Goal: Task Accomplishment & Management: Use online tool/utility

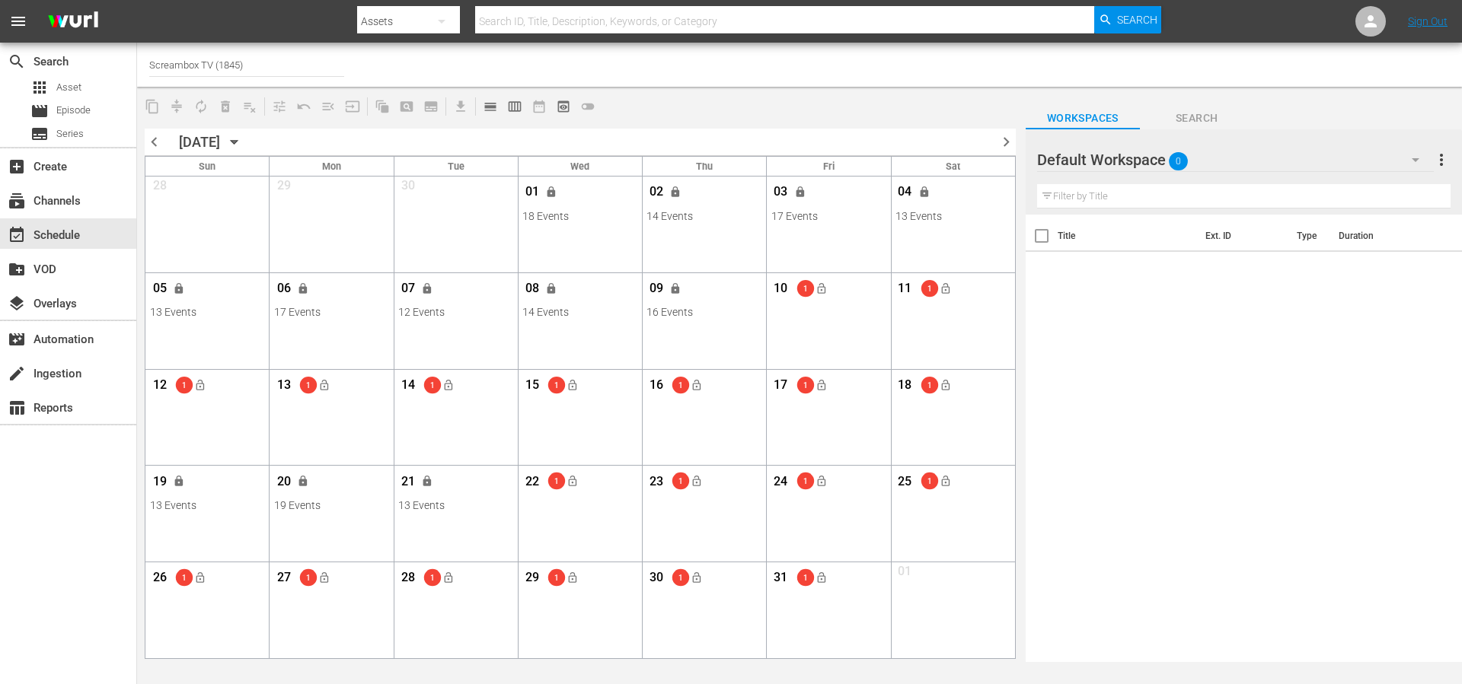
click at [261, 71] on input "Screambox TV (1845)" at bounding box center [246, 64] width 195 height 37
drag, startPoint x: 0, startPoint y: 0, endPoint x: 260, endPoint y: 71, distance: 269.8
click at [260, 71] on input "Screambox TV (1845)" at bounding box center [246, 64] width 195 height 37
click at [292, 101] on div "BobRossGerman (2034 - cinedigm_entertainment_corp_bobrossdiefreudeammalen_1)" at bounding box center [358, 107] width 394 height 37
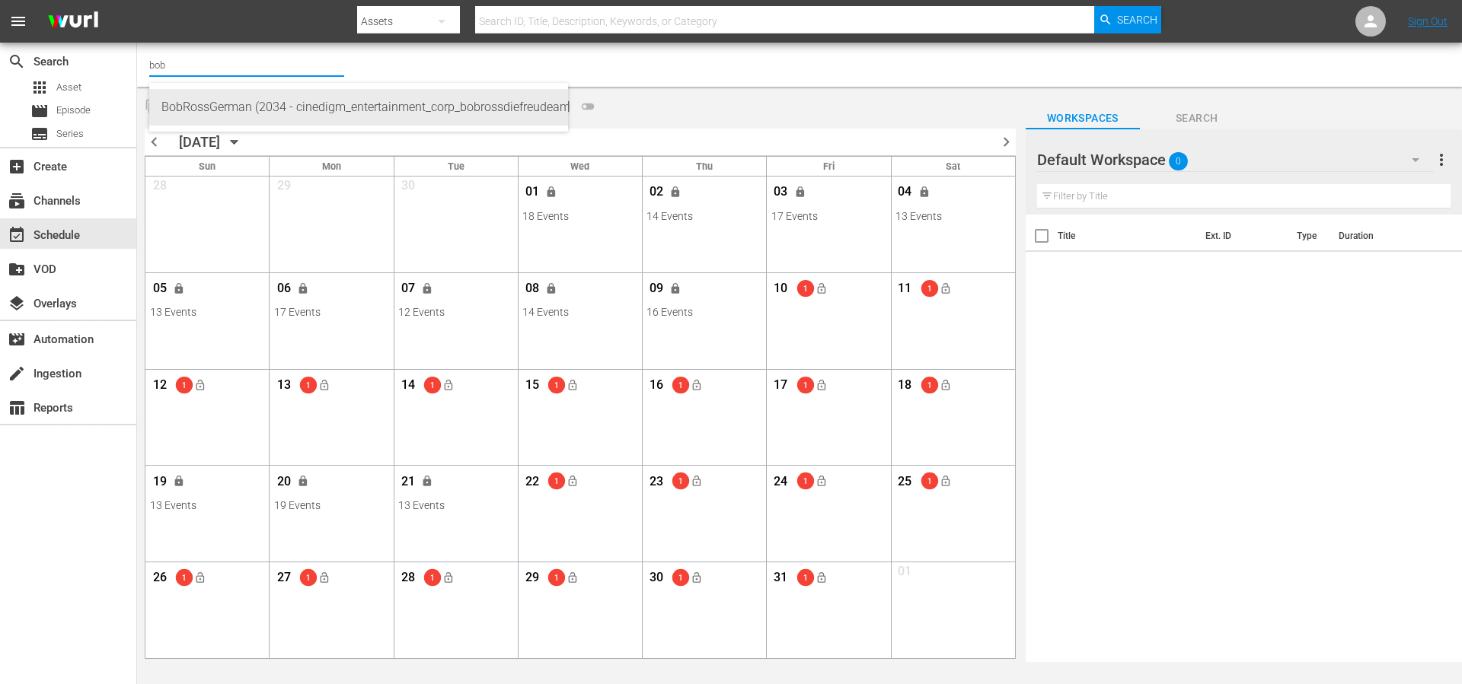
type input "BobRossGerman (2034 - cinedigm_entertainment_corp_bobrossdiefreudeammalen_1)"
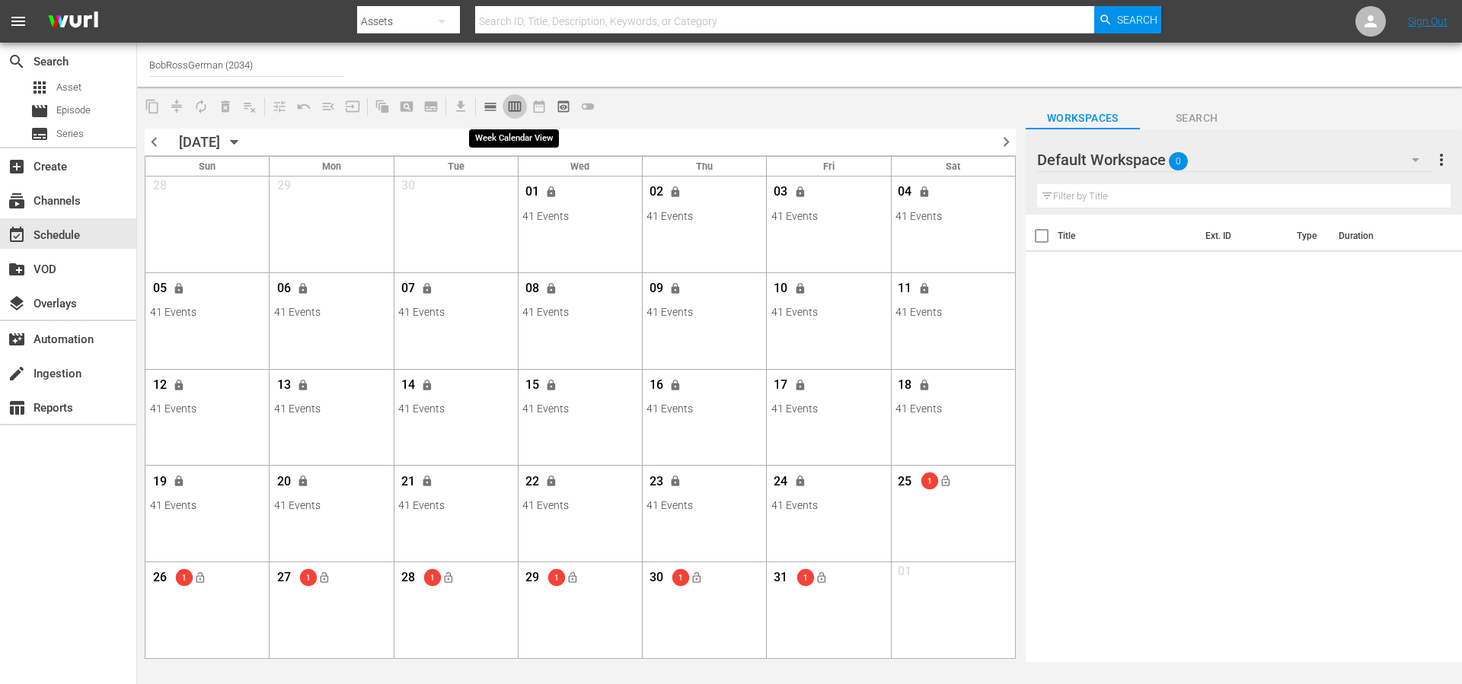
drag, startPoint x: 509, startPoint y: 108, endPoint x: 672, endPoint y: 118, distance: 162.5
click at [509, 108] on span "calendar_view_week_outlined" at bounding box center [514, 106] width 15 height 15
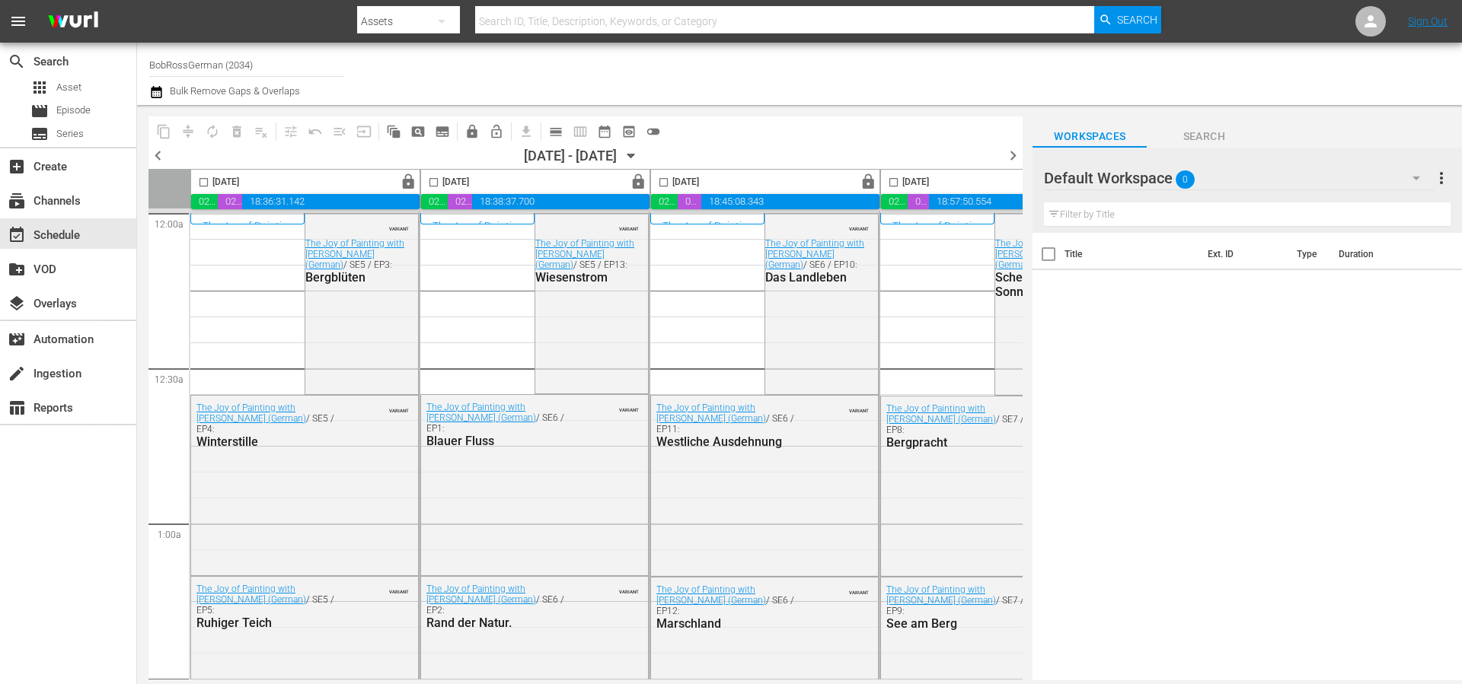
click at [161, 158] on span "chevron_left" at bounding box center [157, 155] width 19 height 19
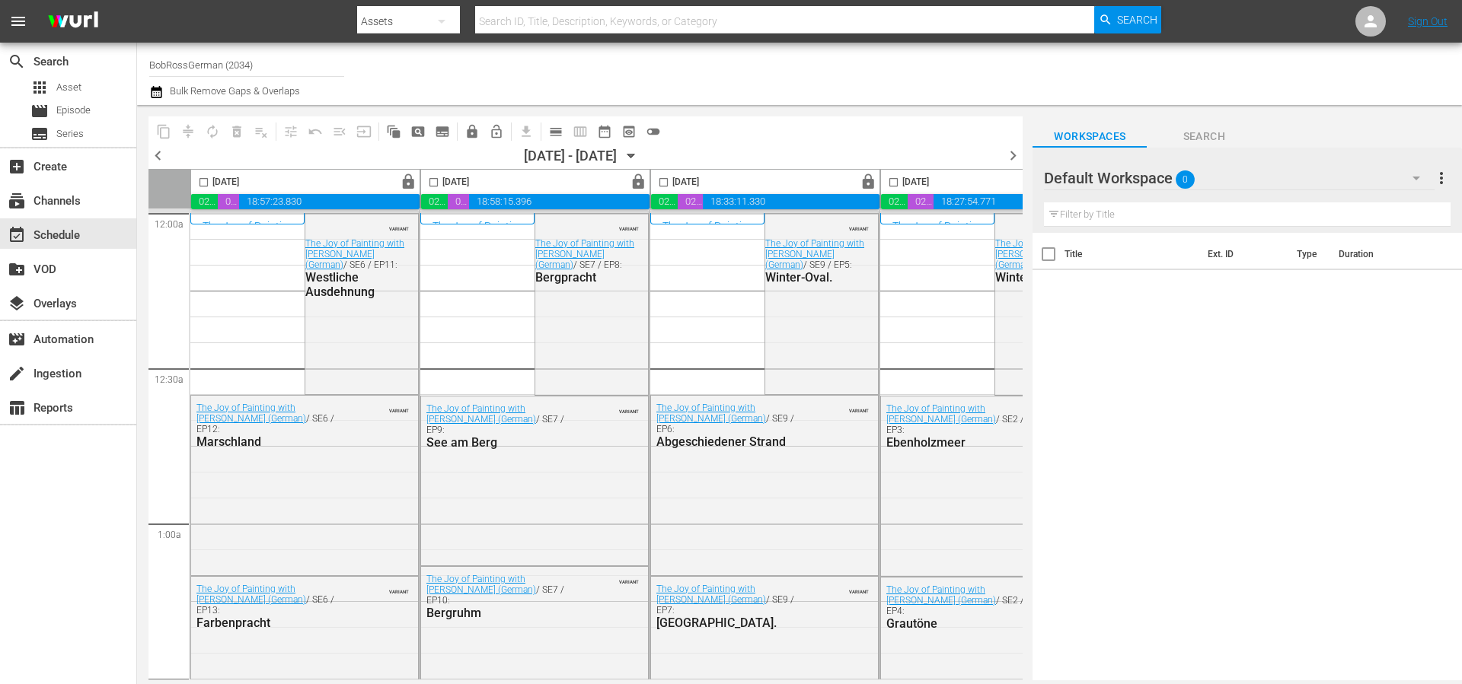
click at [163, 155] on span "chevron_left" at bounding box center [157, 155] width 19 height 19
